Goal: Task Accomplishment & Management: Manage account settings

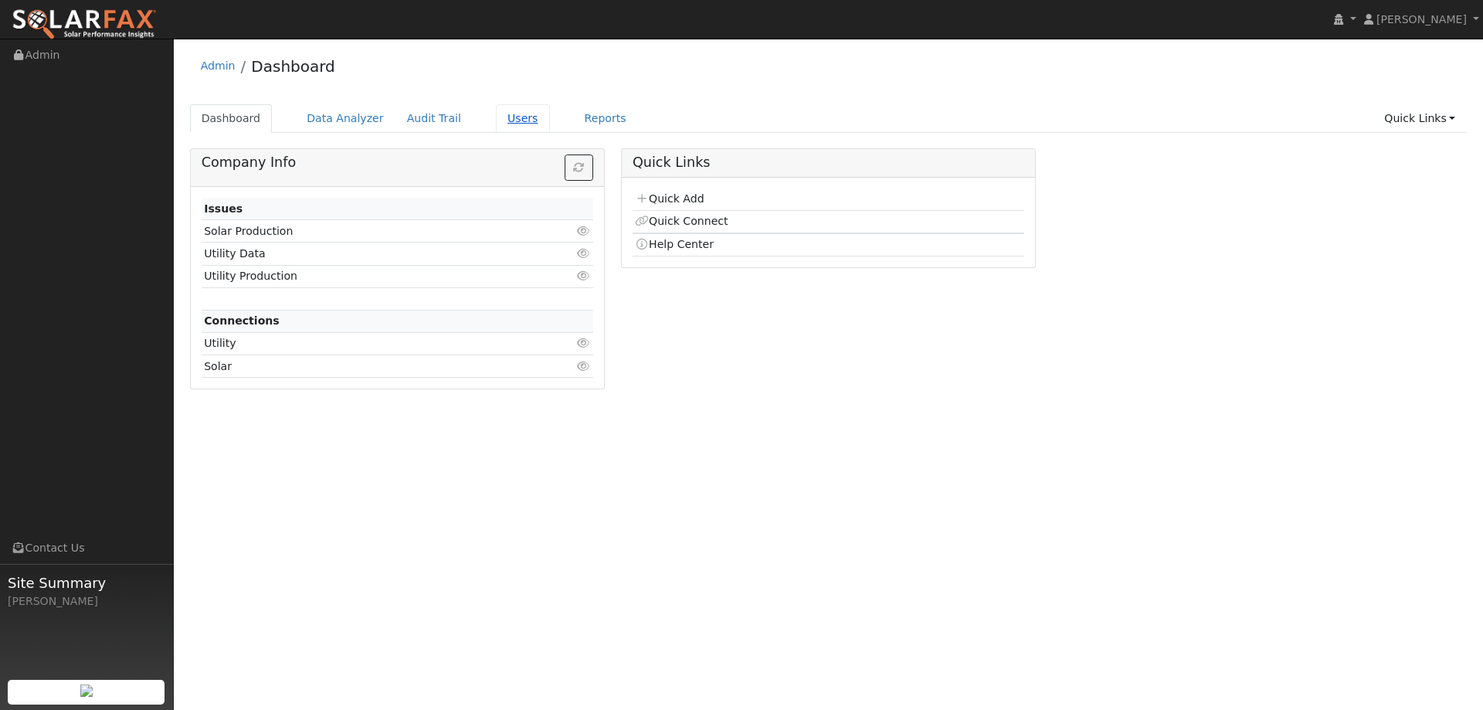
click at [515, 117] on link "Users" at bounding box center [523, 118] width 54 height 29
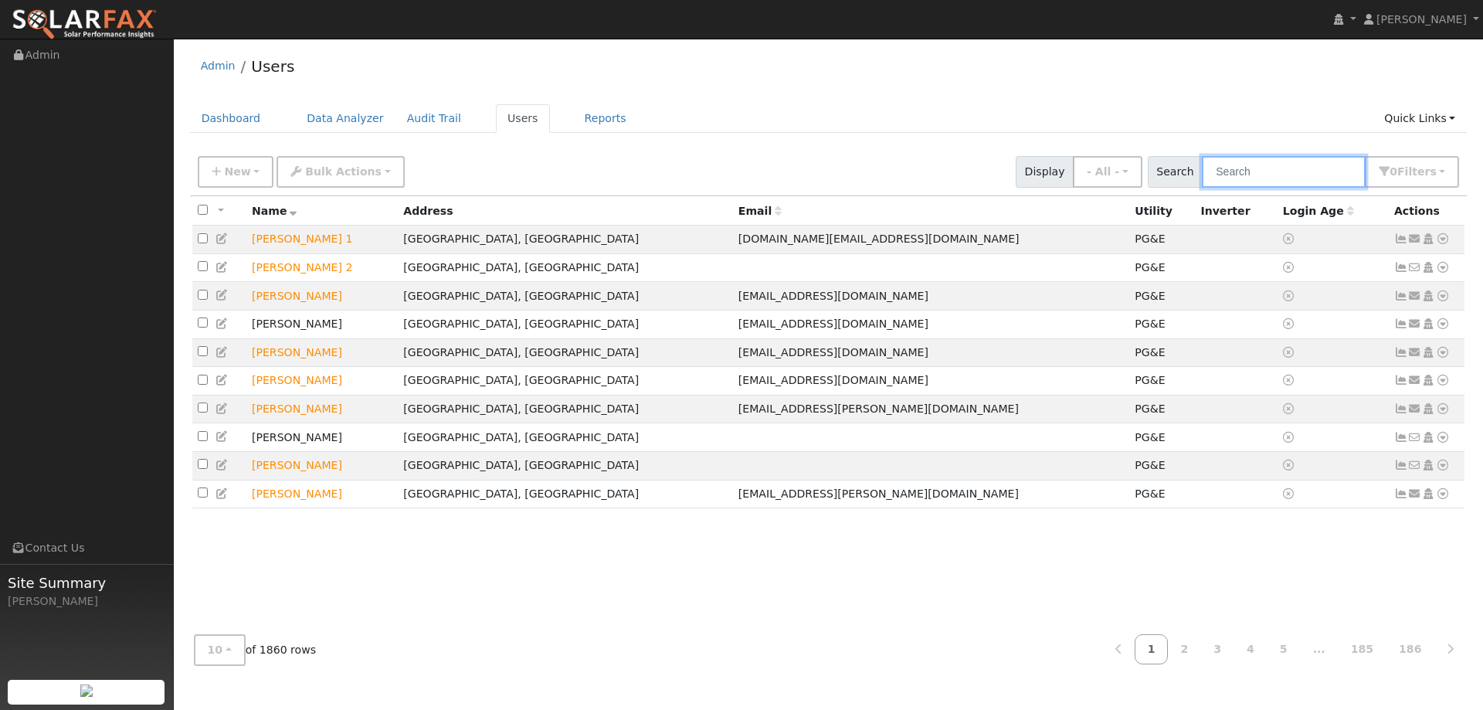
click at [1314, 168] on input "text" at bounding box center [1284, 172] width 164 height 32
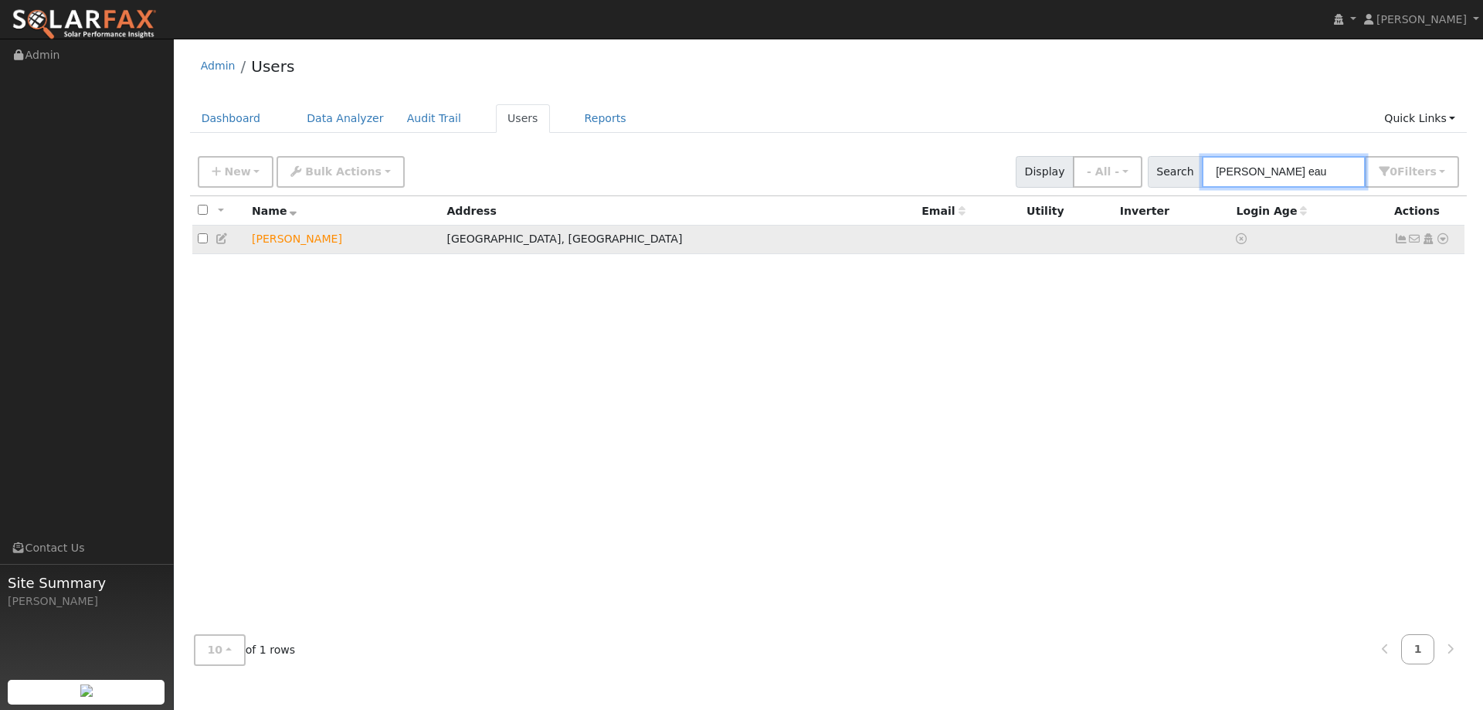
type input "sam eau"
click at [1441, 244] on icon at bounding box center [1443, 238] width 14 height 11
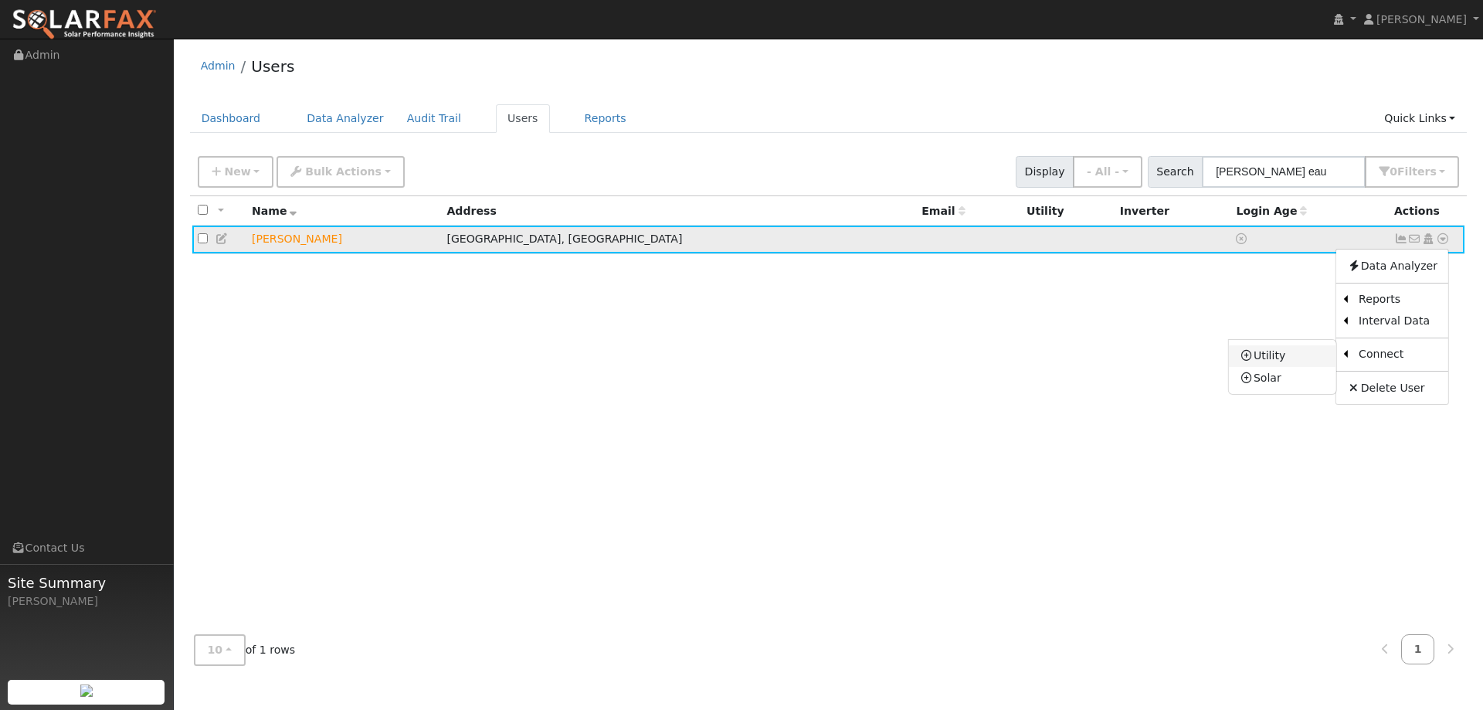
click at [1314, 358] on link "Utility" at bounding box center [1282, 356] width 107 height 22
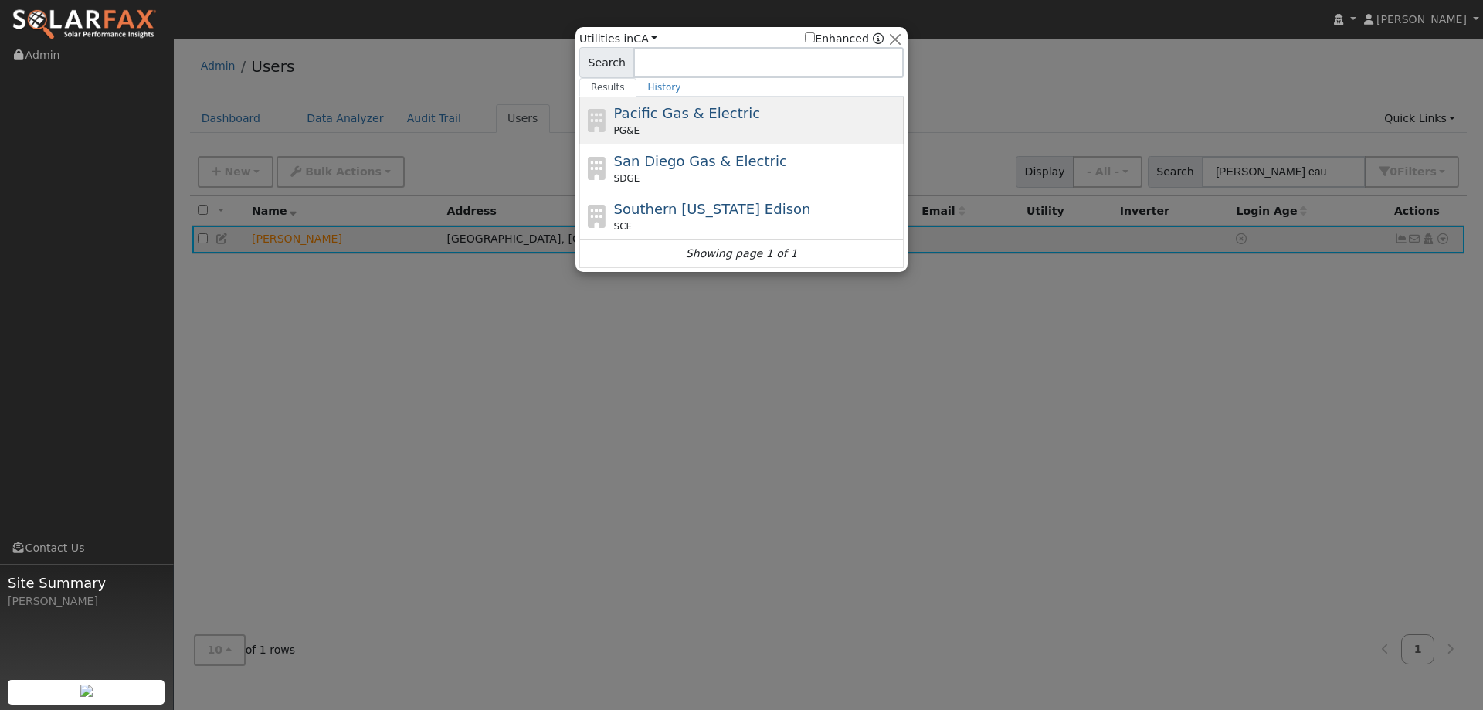
click at [784, 131] on div "PG&E" at bounding box center [757, 131] width 287 height 14
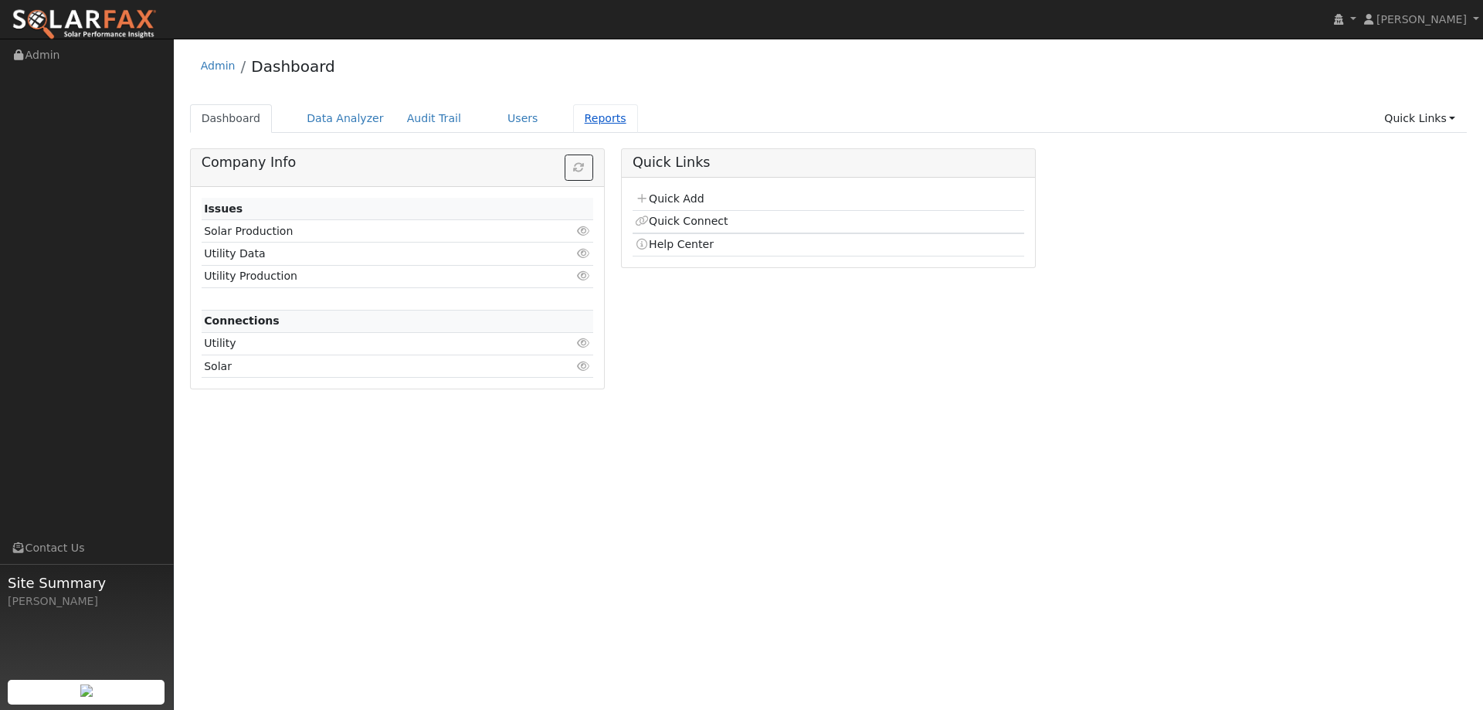
click at [574, 117] on link "Reports" at bounding box center [605, 118] width 65 height 29
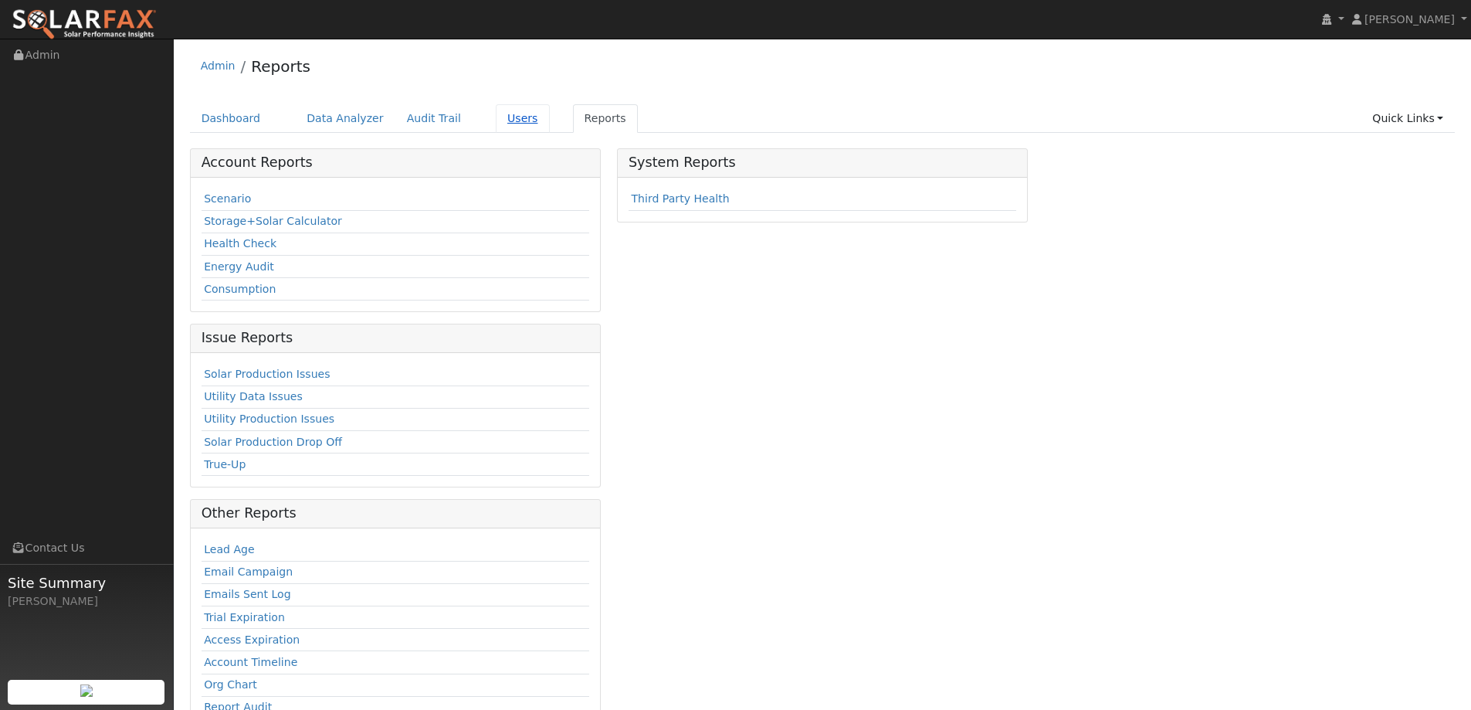
click at [498, 114] on link "Users" at bounding box center [523, 118] width 54 height 29
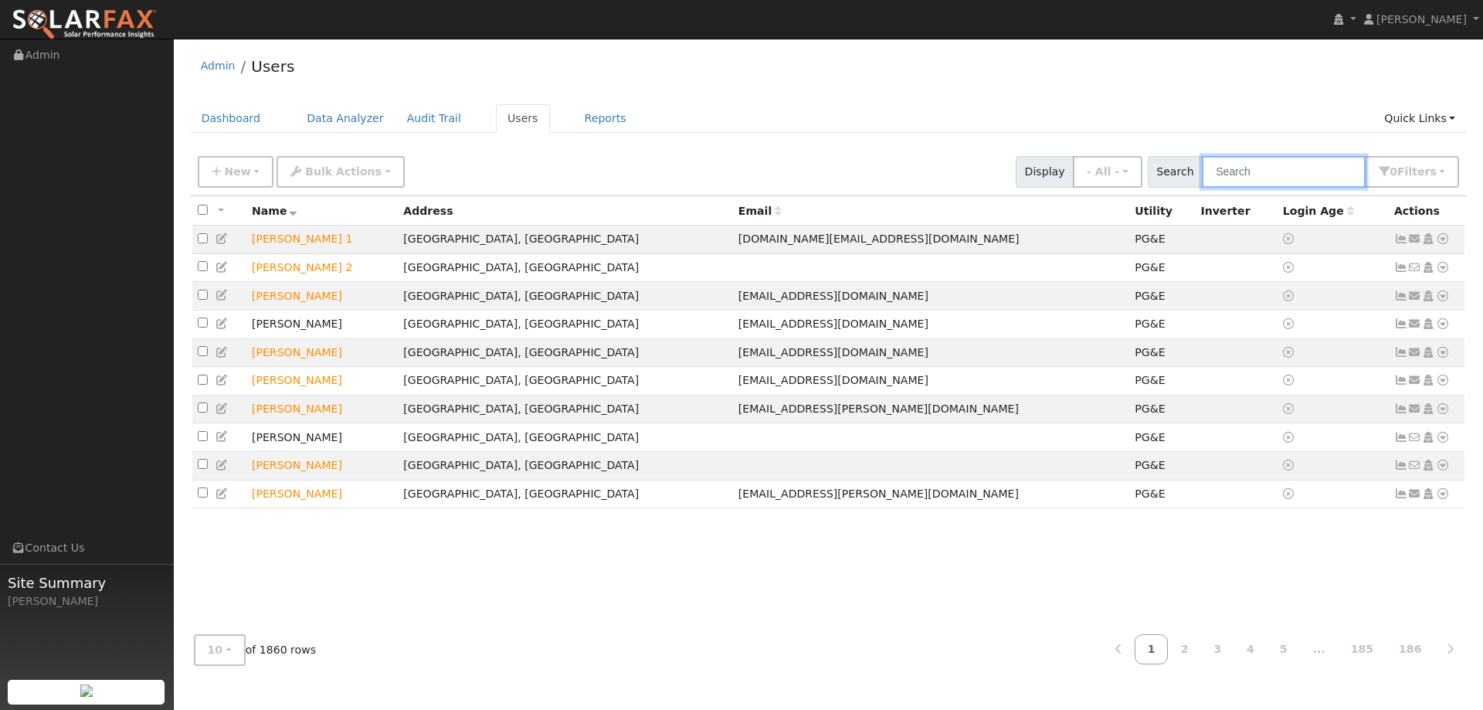
click at [1328, 175] on input "text" at bounding box center [1284, 172] width 164 height 32
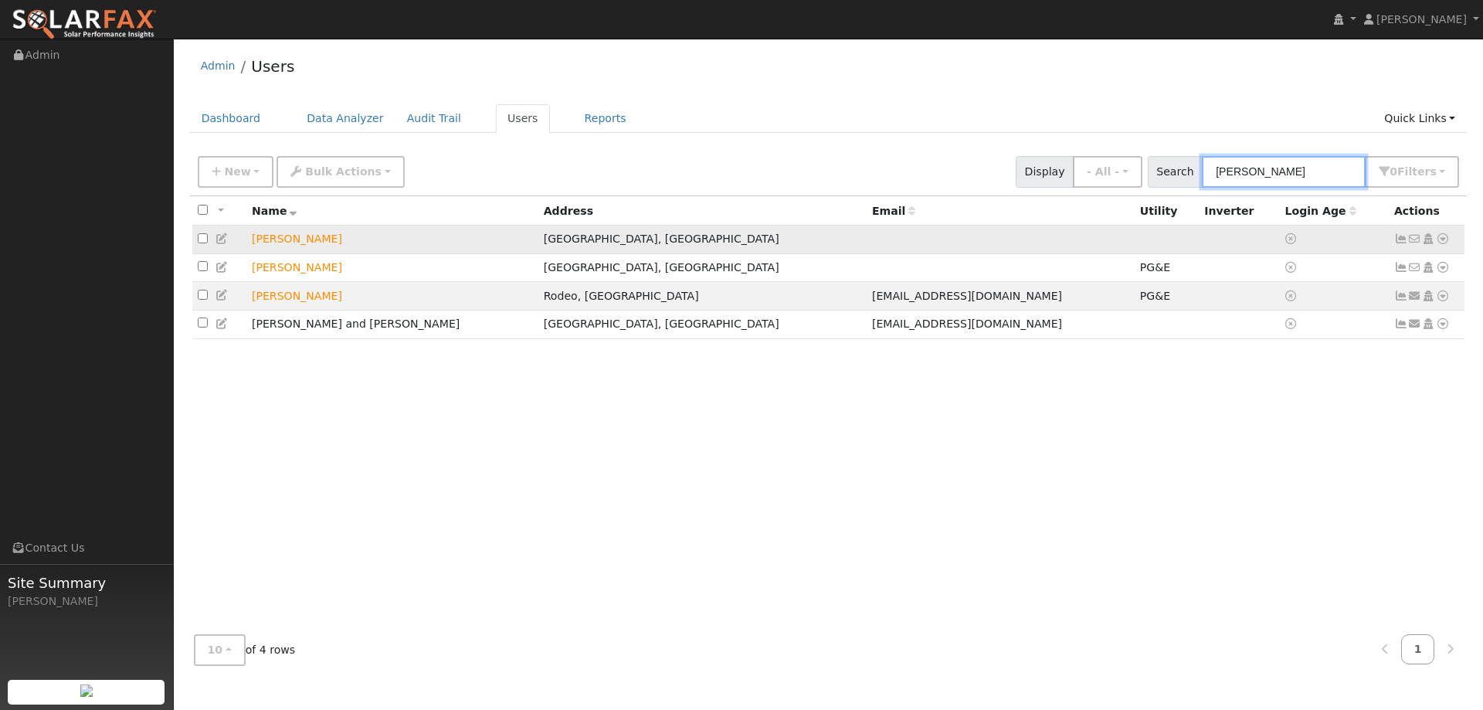
type input "[PERSON_NAME]"
click at [1440, 242] on icon at bounding box center [1443, 238] width 14 height 11
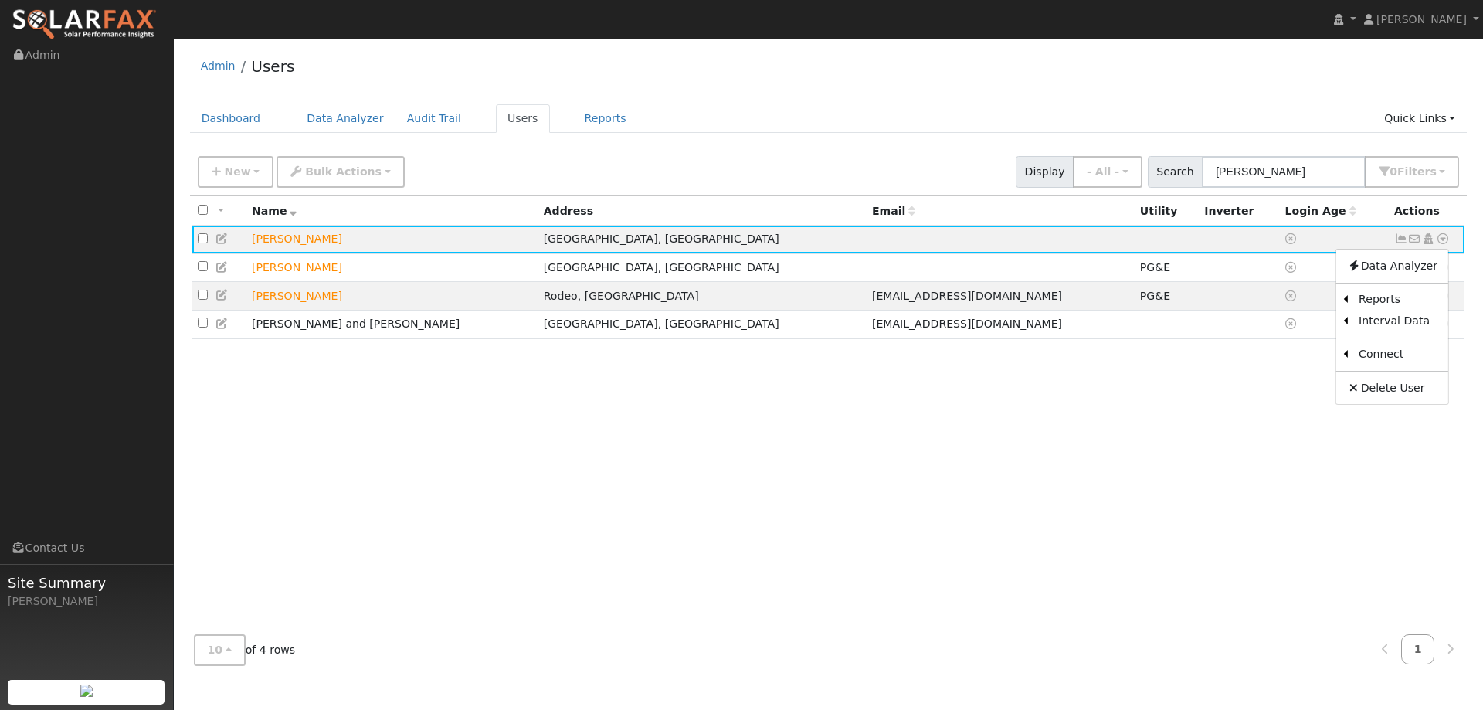
click at [0, 0] on link "Utility" at bounding box center [0, 0] width 0 height 0
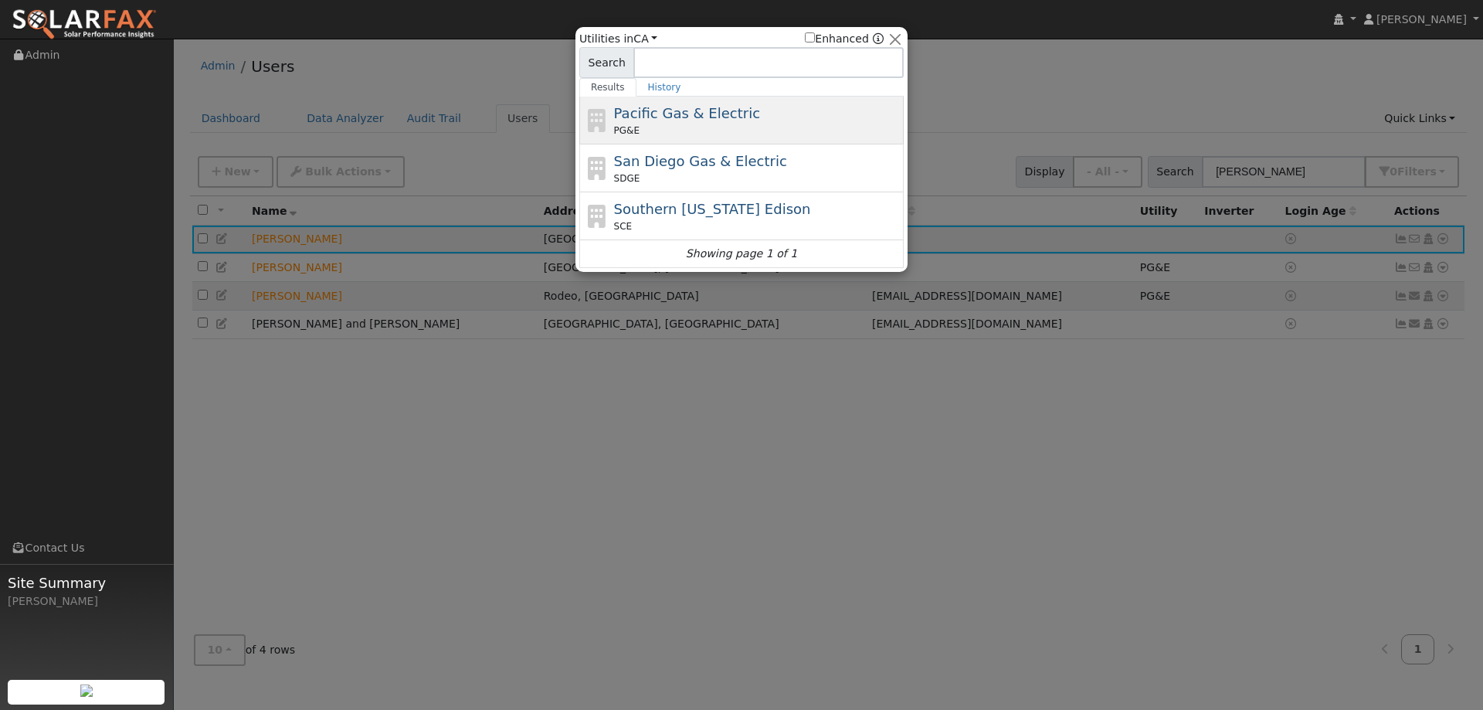
click at [803, 130] on div "PG&E" at bounding box center [757, 131] width 287 height 14
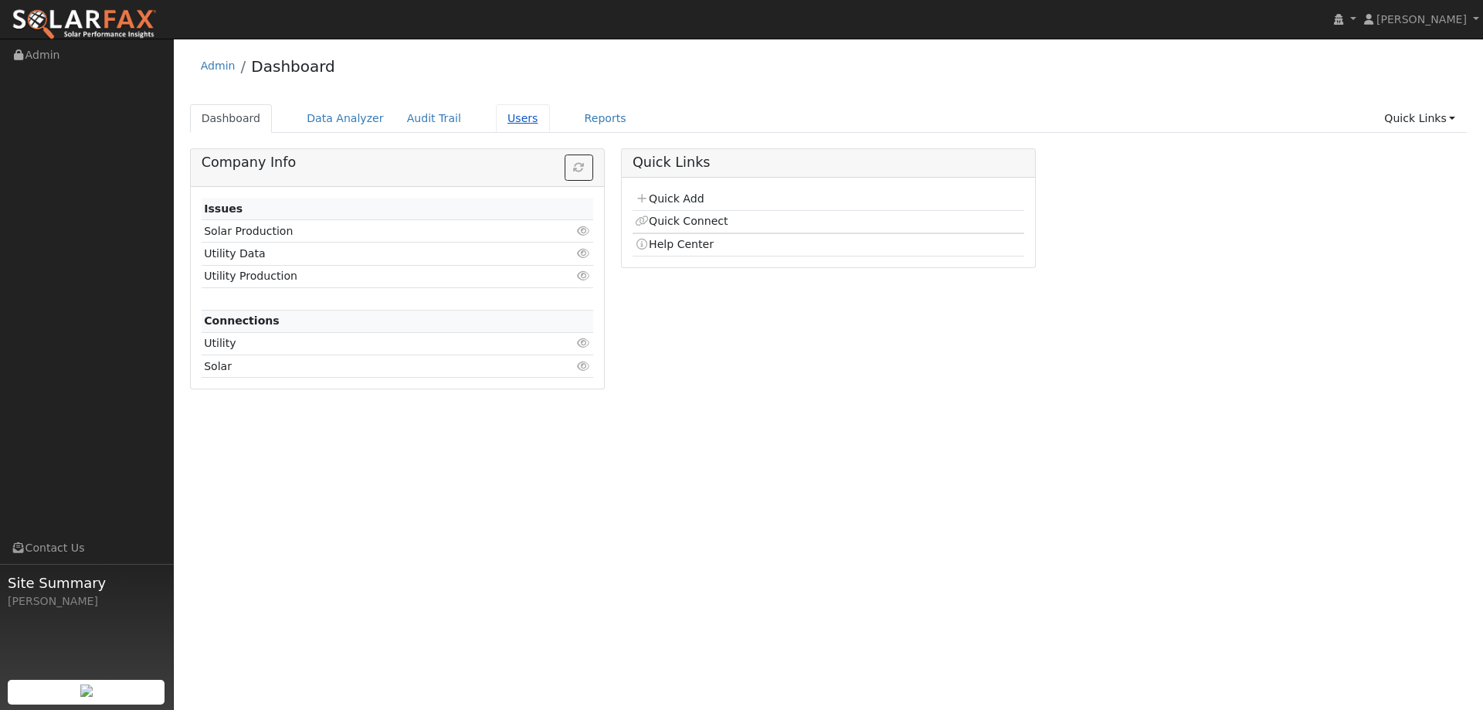
click at [498, 119] on link "Users" at bounding box center [523, 118] width 54 height 29
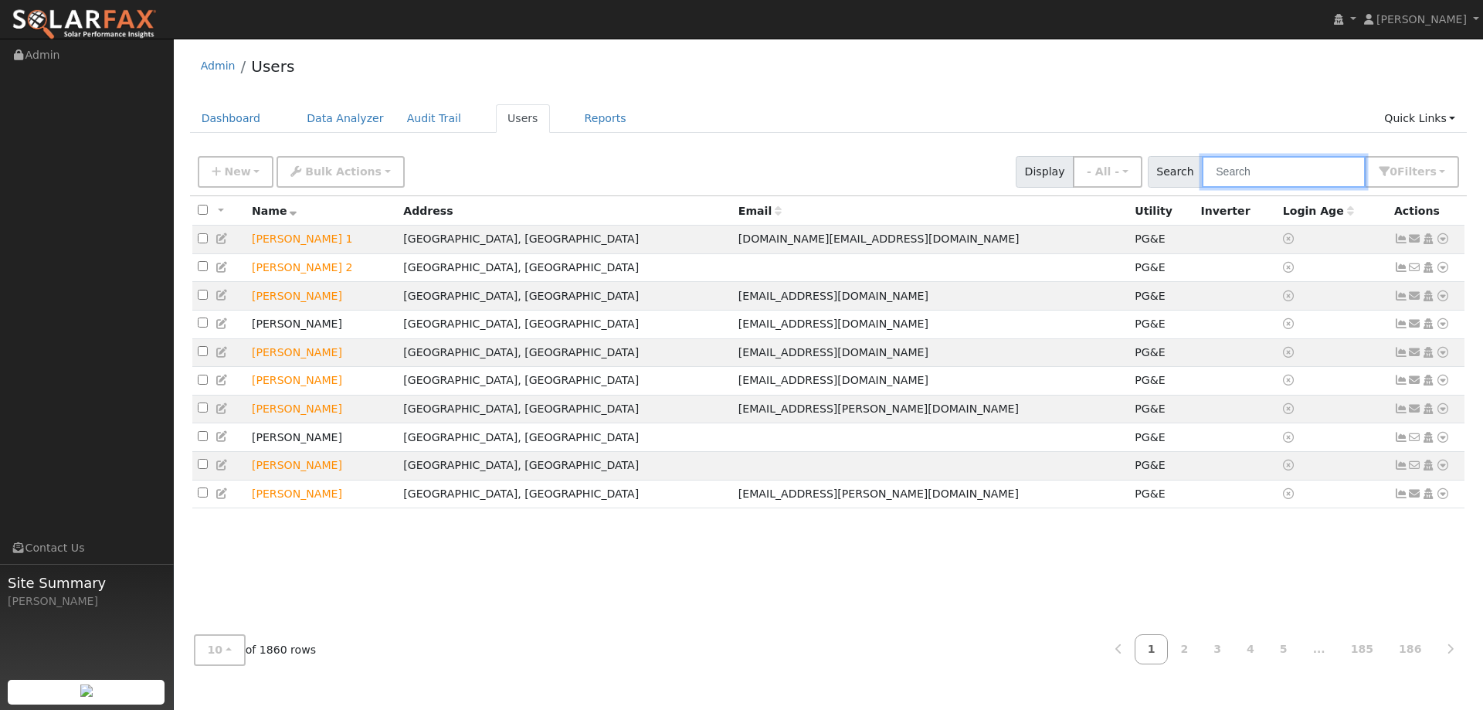
click at [1223, 166] on input "text" at bounding box center [1284, 172] width 164 height 32
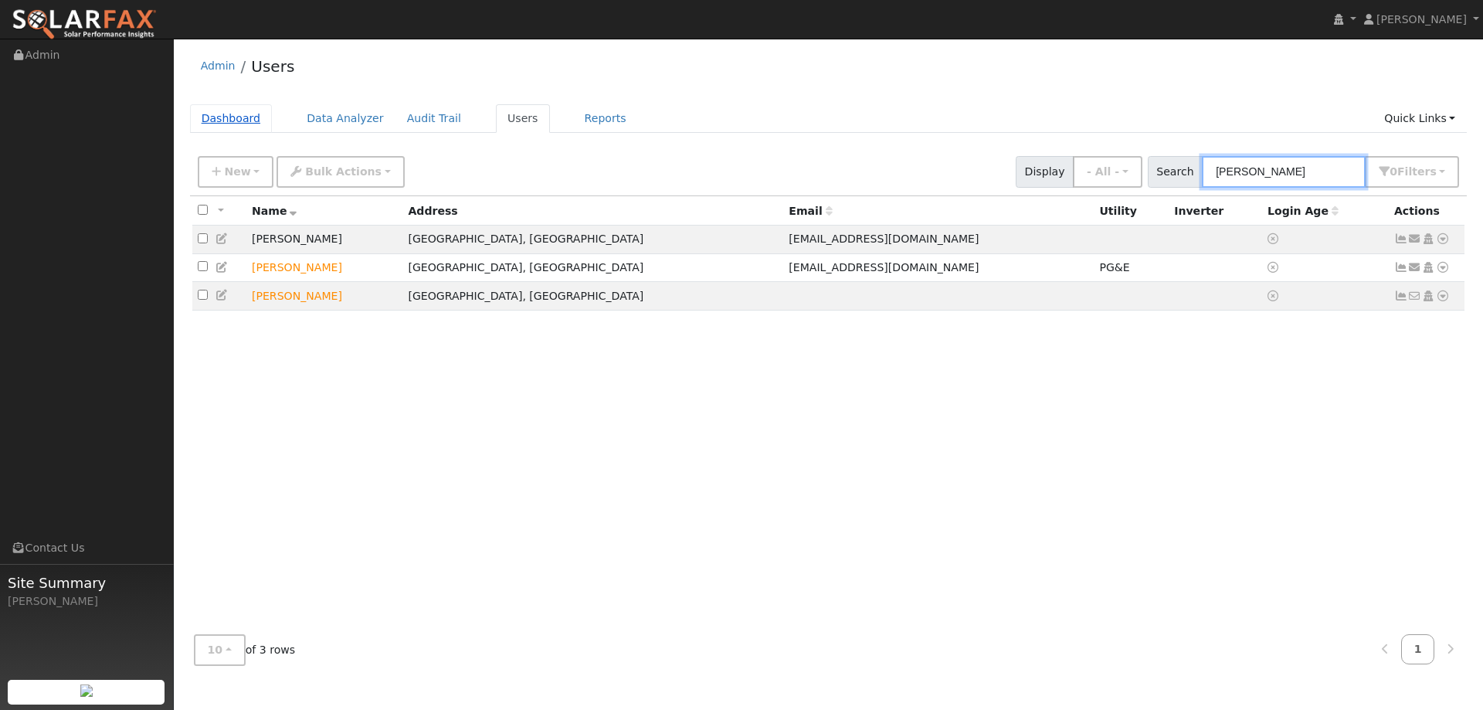
type input "gustav"
click at [232, 124] on link "Dashboard" at bounding box center [231, 118] width 83 height 29
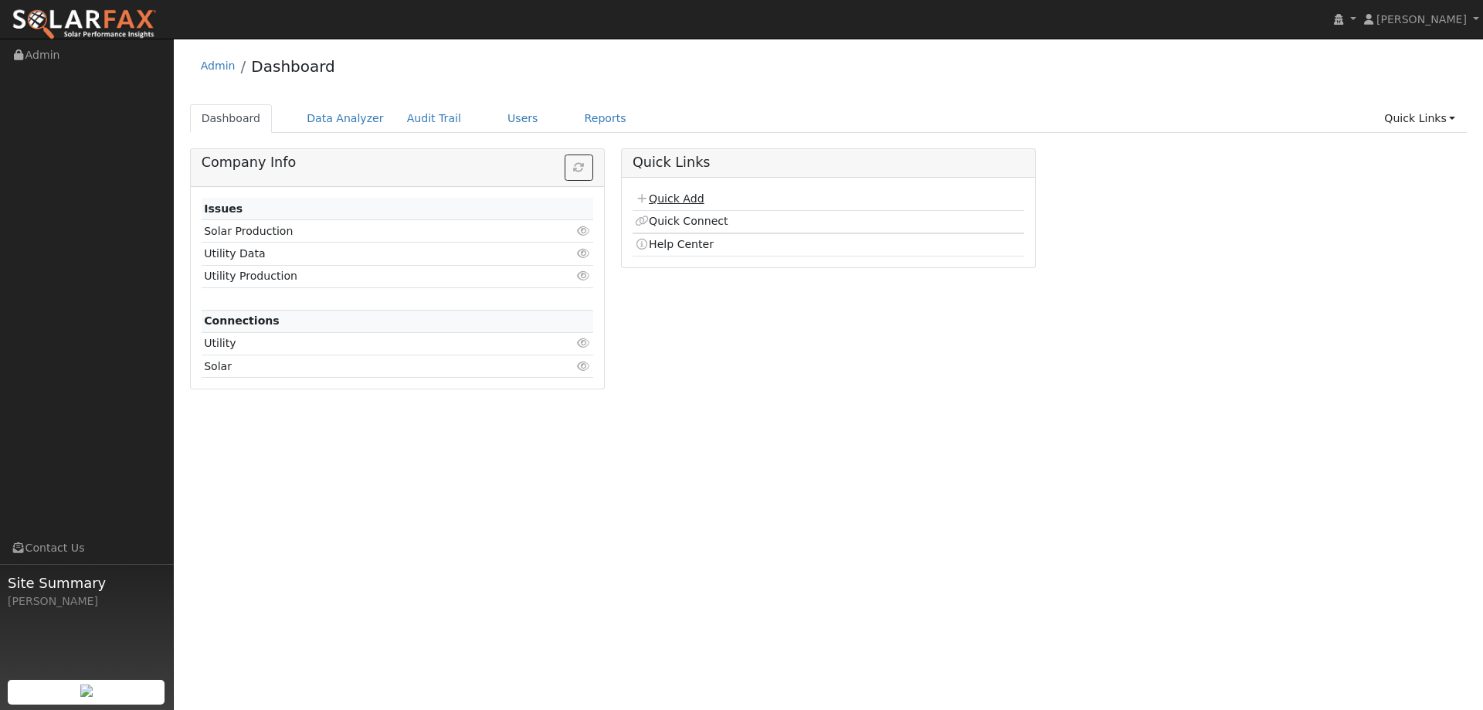
click at [668, 192] on link "Quick Add" at bounding box center [669, 198] width 69 height 12
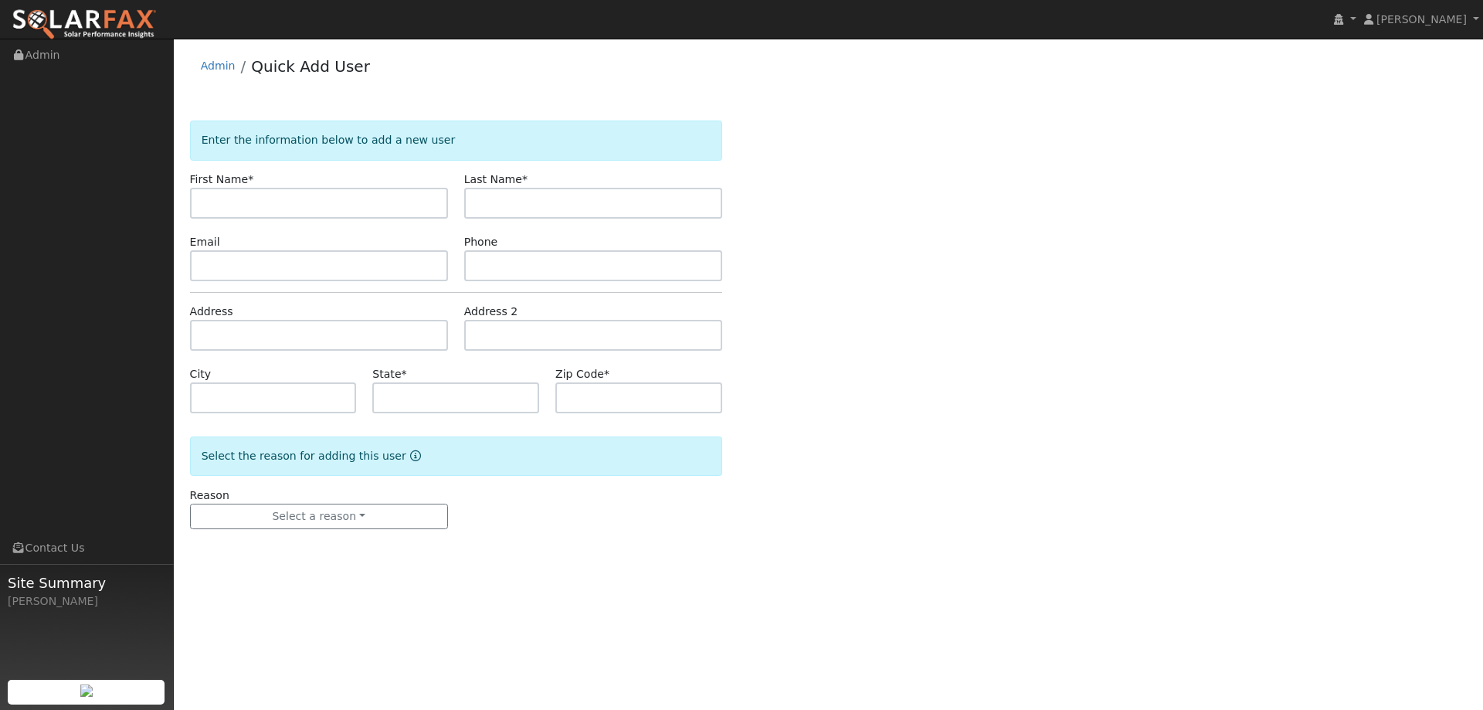
click at [281, 199] on input "text" at bounding box center [319, 203] width 258 height 31
type input "[PERSON_NAME]"
click at [149, 27] on img at bounding box center [84, 24] width 145 height 32
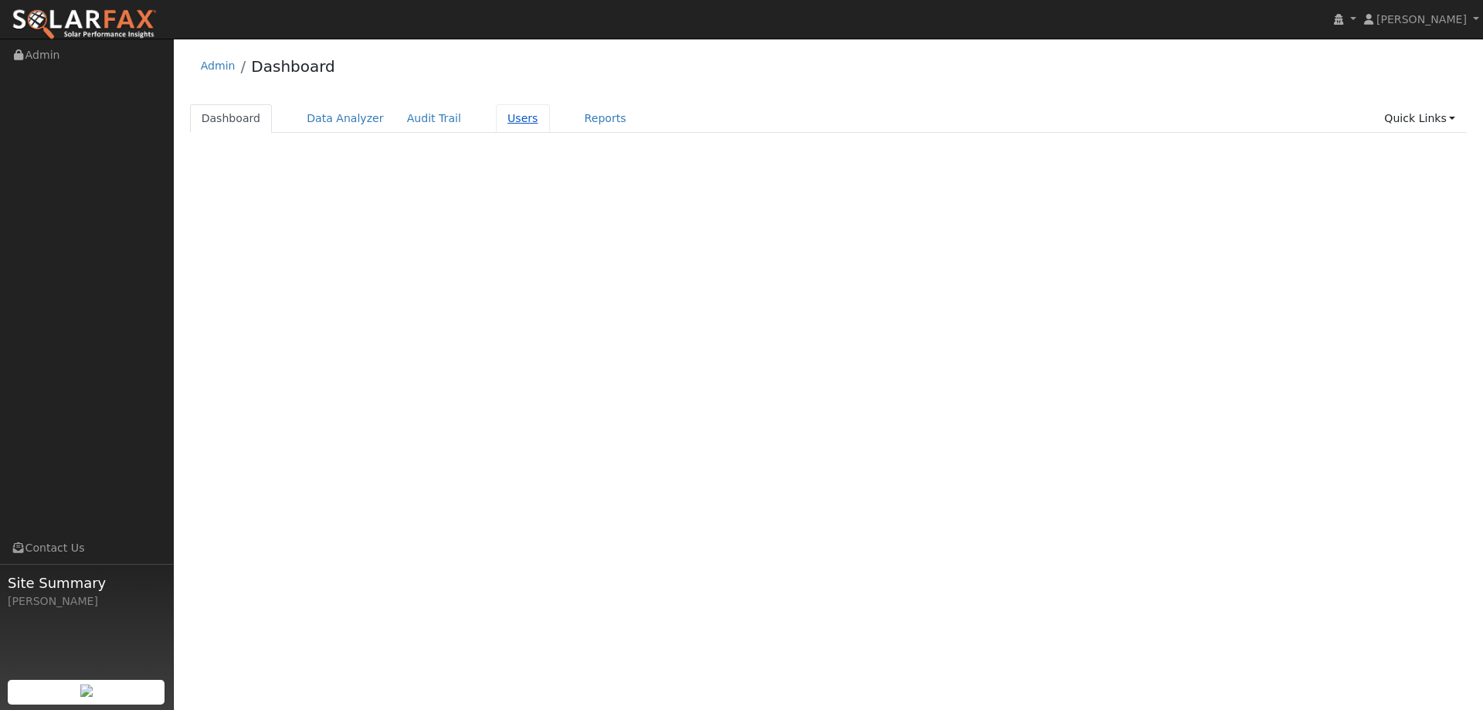
click at [504, 114] on link "Users" at bounding box center [523, 118] width 54 height 29
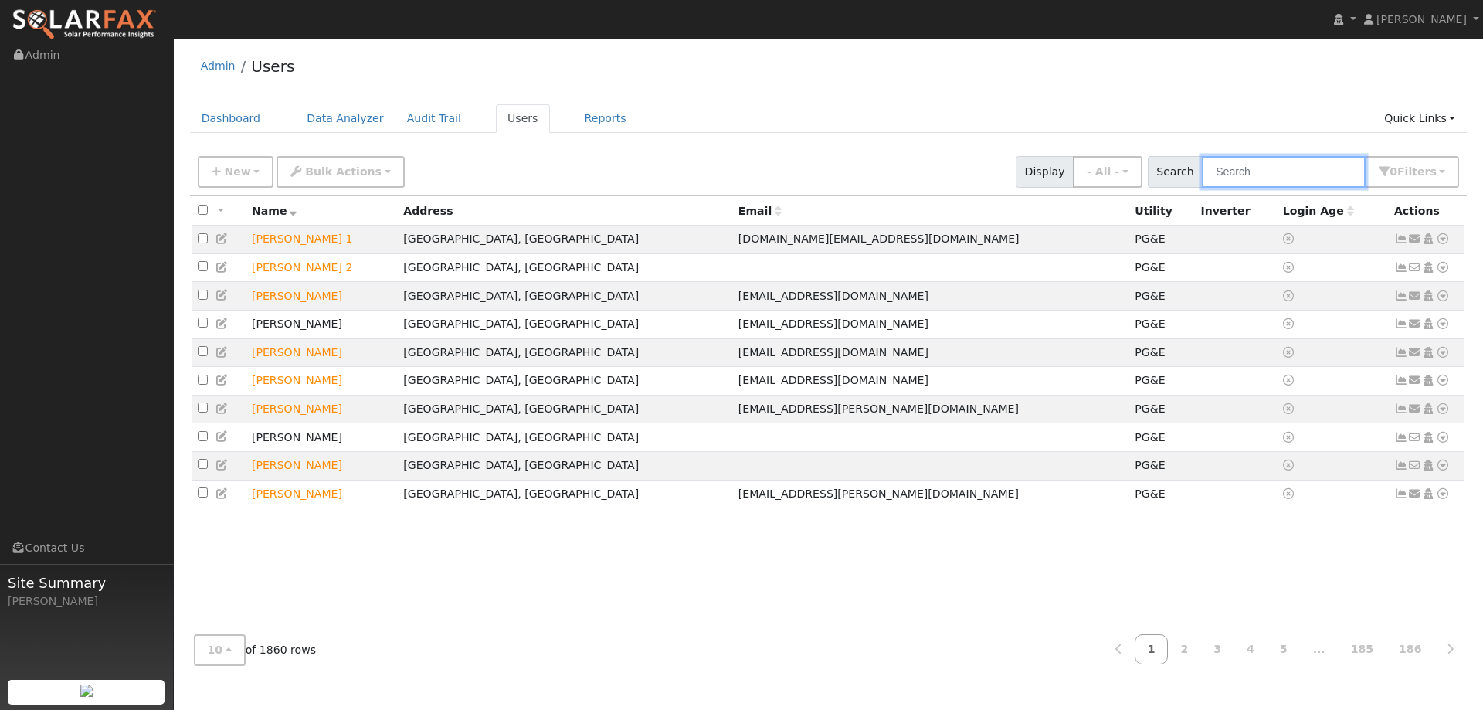
drag, startPoint x: 1227, startPoint y: 173, endPoint x: 1228, endPoint y: 155, distance: 17.8
click at [1226, 168] on input "text" at bounding box center [1284, 172] width 164 height 32
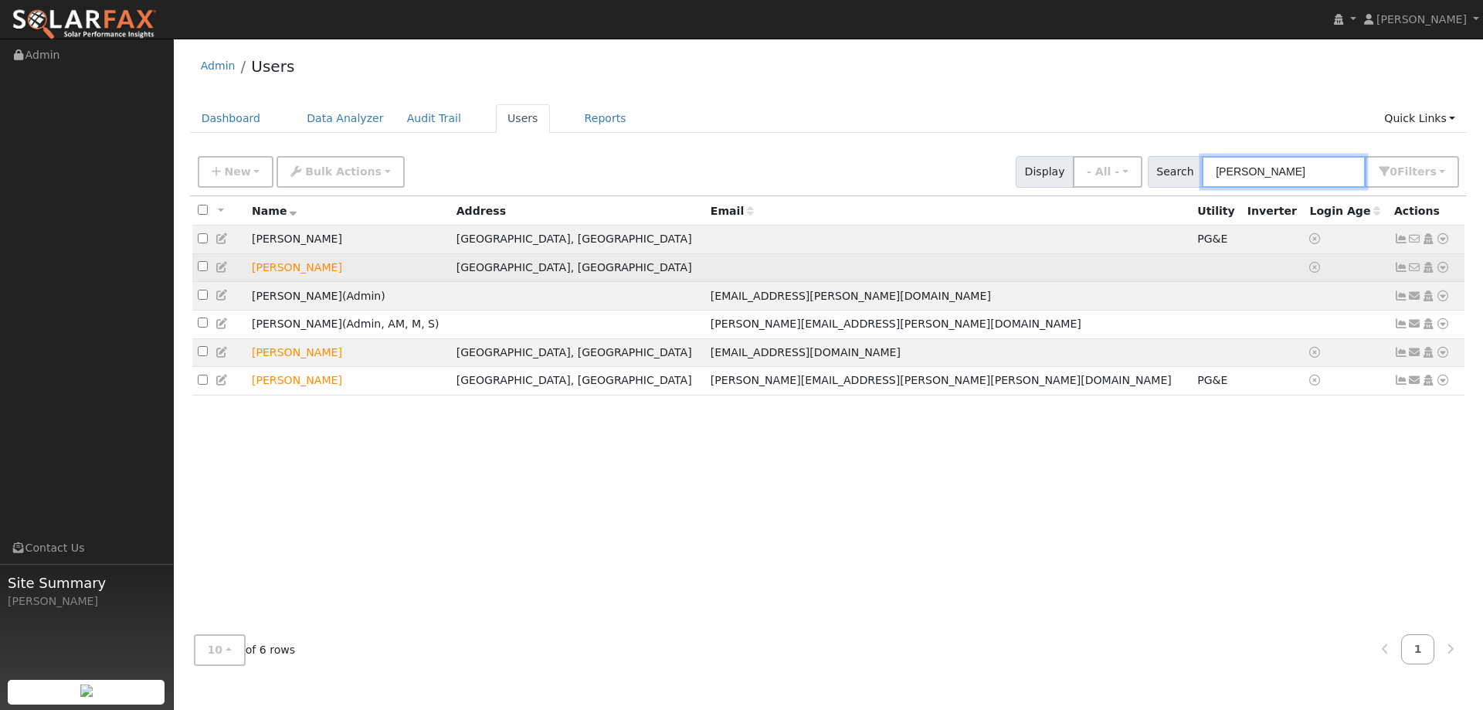
type input "[PERSON_NAME]"
click at [1441, 269] on icon at bounding box center [1443, 267] width 14 height 11
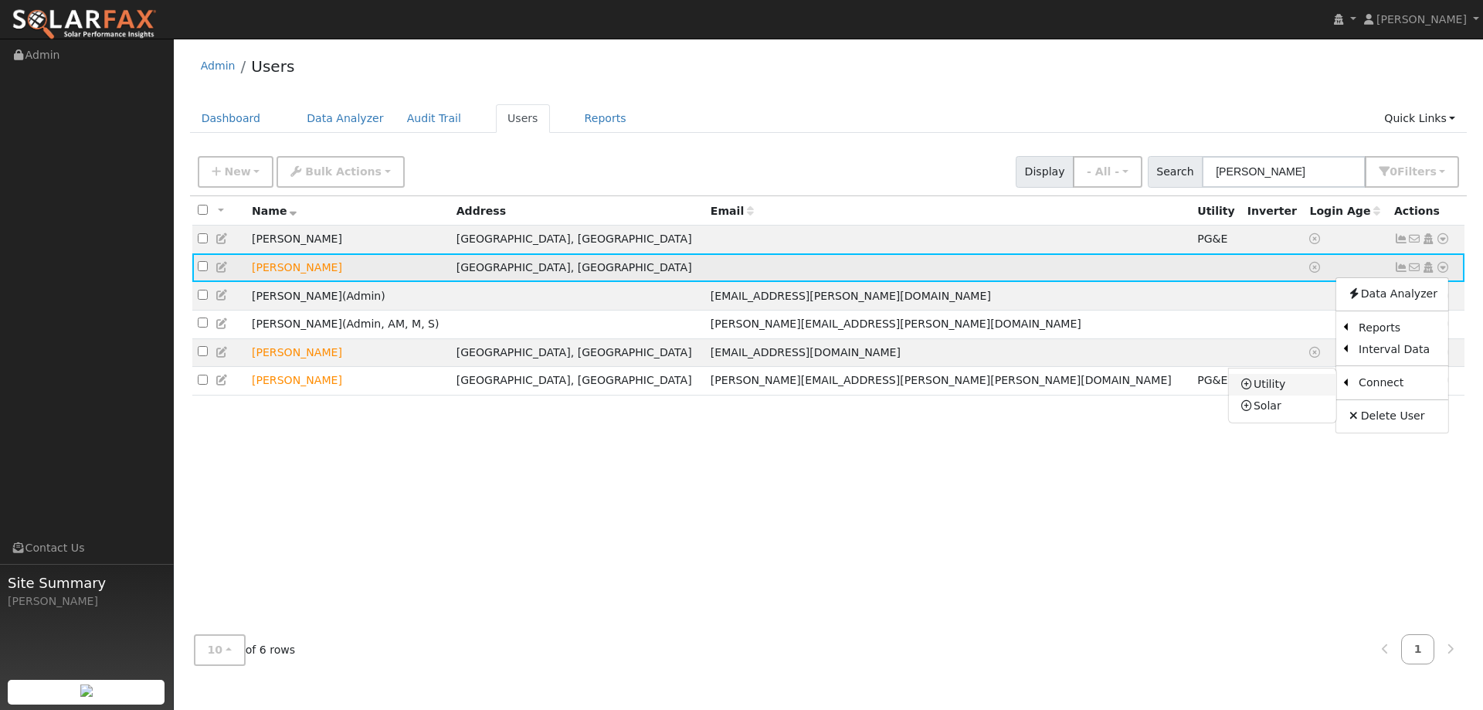
click at [1291, 386] on link "Utility" at bounding box center [1282, 385] width 107 height 22
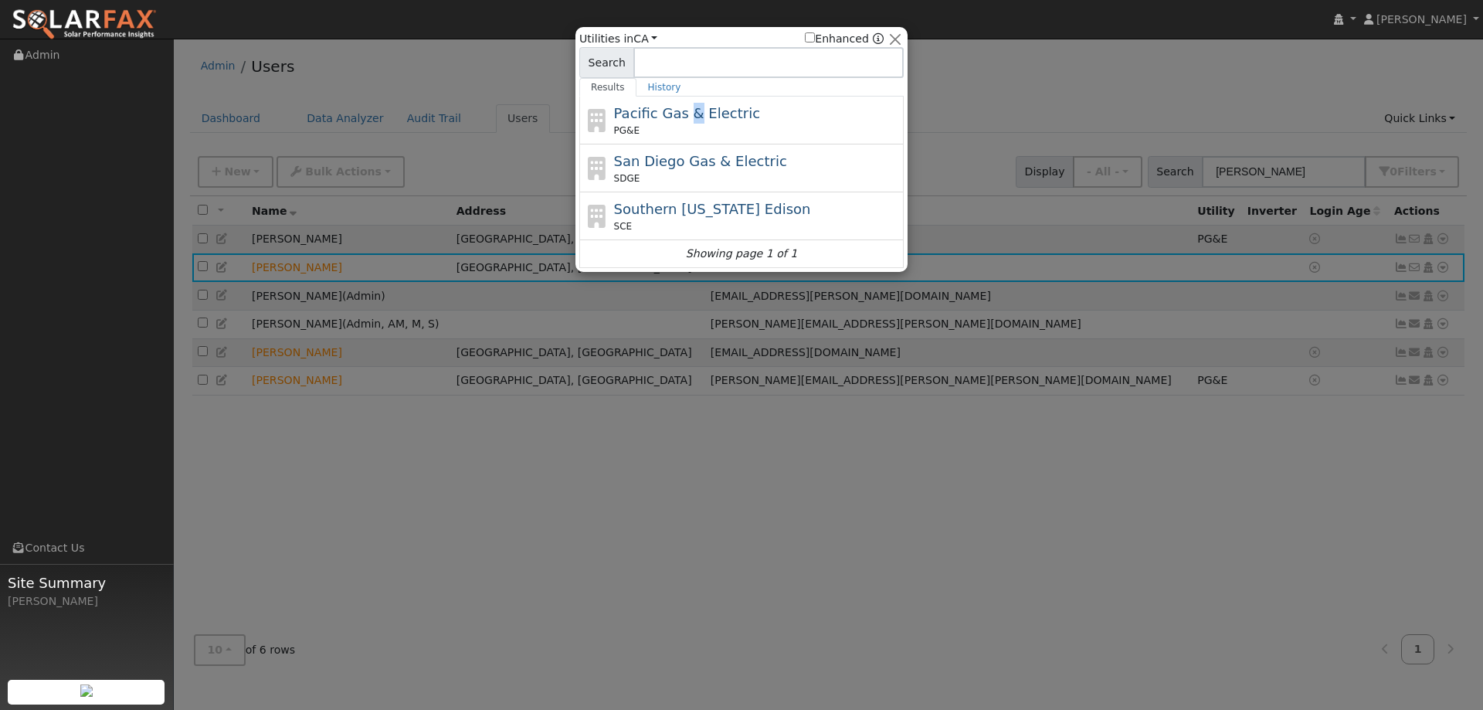
click at [686, 113] on span "Pacific Gas & Electric" at bounding box center [687, 113] width 146 height 16
